Goal: Transaction & Acquisition: Purchase product/service

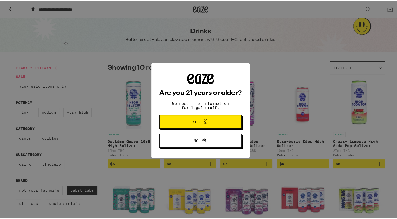
click at [222, 121] on button "Yes" at bounding box center [200, 121] width 82 height 14
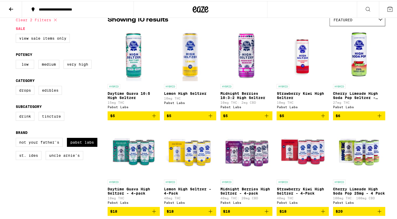
scroll to position [41, 0]
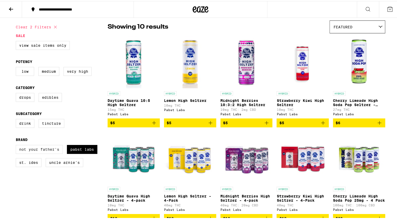
click at [55, 149] on label "Not Your Father's" at bounding box center [39, 148] width 47 height 9
click at [17, 145] on input "Not Your Father's" at bounding box center [17, 144] width 0 height 0
checkbox input "true"
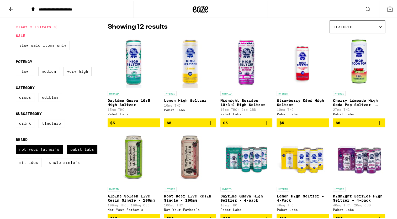
click at [26, 164] on label "St. Ides" at bounding box center [29, 161] width 26 height 9
click at [17, 145] on input "St. Ides" at bounding box center [17, 144] width 0 height 0
checkbox input "true"
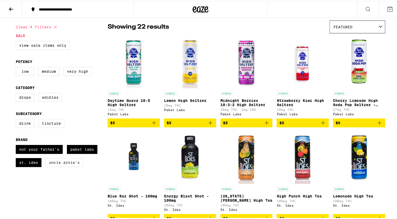
click at [60, 166] on label "Uncle Arnie's" at bounding box center [64, 161] width 37 height 9
click at [17, 145] on input "Uncle Arnie's" at bounding box center [17, 144] width 0 height 0
checkbox input "true"
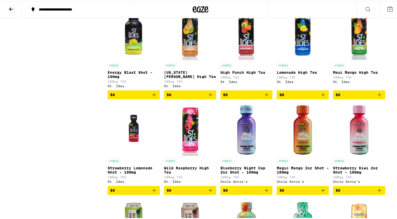
scroll to position [269, 0]
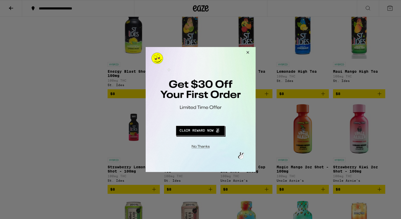
click at [247, 53] on button "Close Modal" at bounding box center [246, 53] width 14 height 13
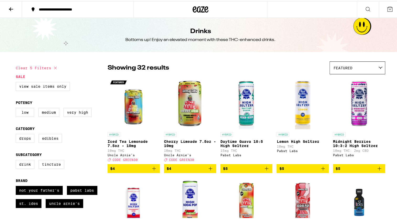
scroll to position [0, 0]
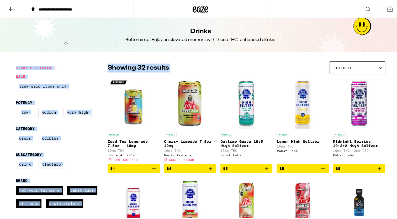
drag, startPoint x: 313, startPoint y: 53, endPoint x: 273, endPoint y: 67, distance: 42.3
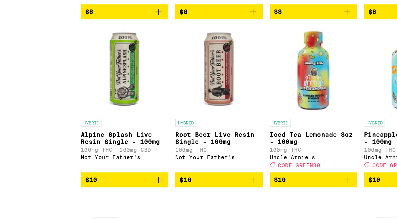
scroll to position [428, 0]
